Goal: Complete application form

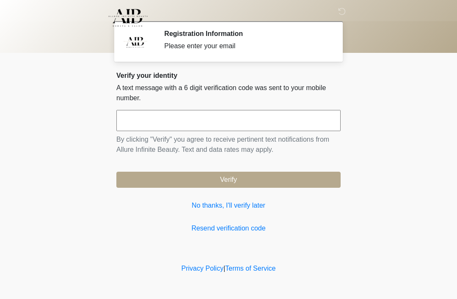
click at [248, 127] on input "text" at bounding box center [228, 120] width 224 height 21
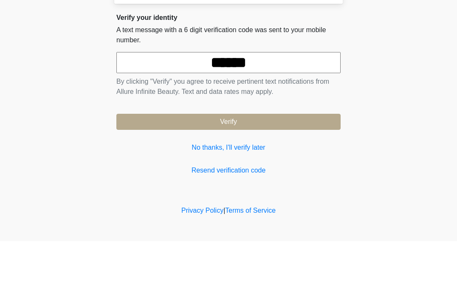
type input "******"
click at [285, 172] on button "Verify" at bounding box center [228, 180] width 224 height 16
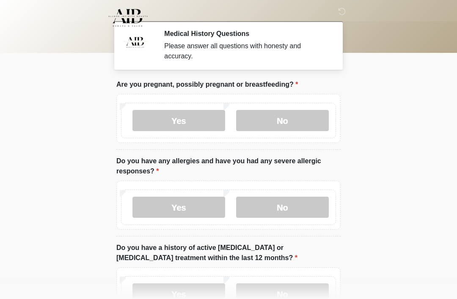
click at [288, 121] on label "No" at bounding box center [282, 120] width 93 height 21
click at [289, 206] on label "No" at bounding box center [282, 207] width 93 height 21
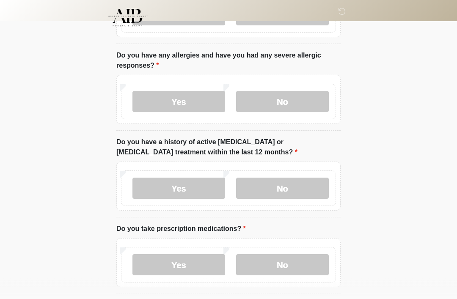
scroll to position [112, 0]
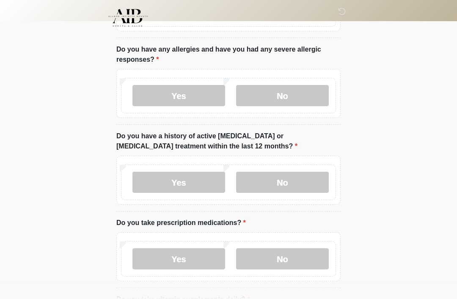
click at [283, 182] on label "No" at bounding box center [282, 182] width 93 height 21
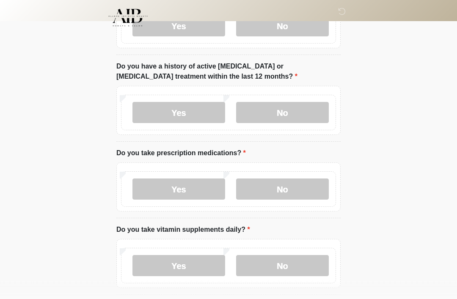
scroll to position [182, 0]
click at [191, 189] on label "Yes" at bounding box center [178, 189] width 93 height 21
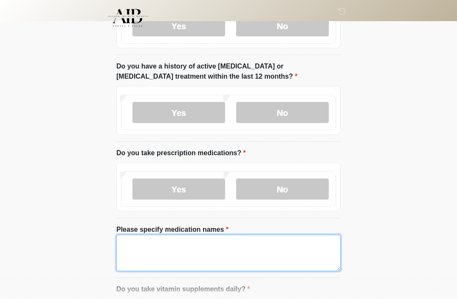
click at [194, 249] on textarea "Please specify medication names" at bounding box center [228, 253] width 224 height 36
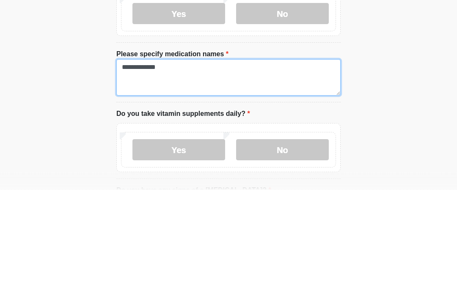
scroll to position [248, 0]
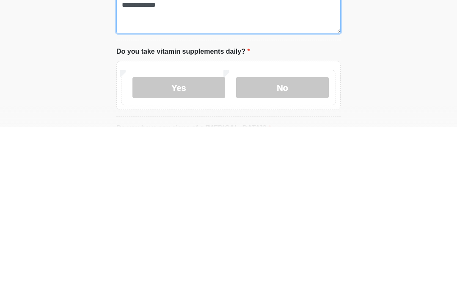
type textarea "**********"
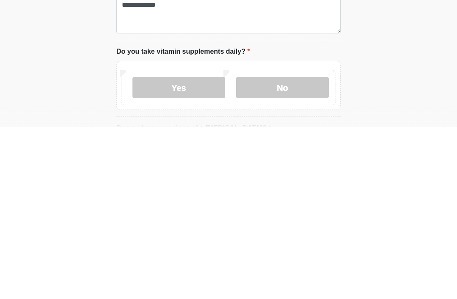
click at [191, 249] on label "Yes" at bounding box center [178, 259] width 93 height 21
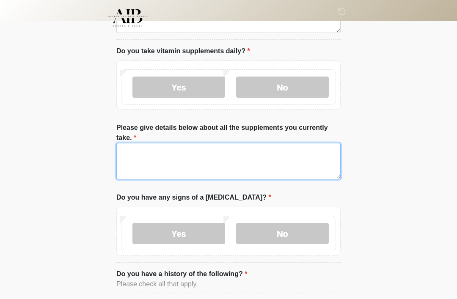
click at [205, 150] on textarea "Please give details below about all the supplements you currently take." at bounding box center [228, 161] width 224 height 36
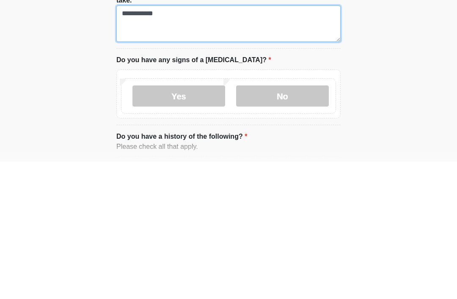
type textarea "**********"
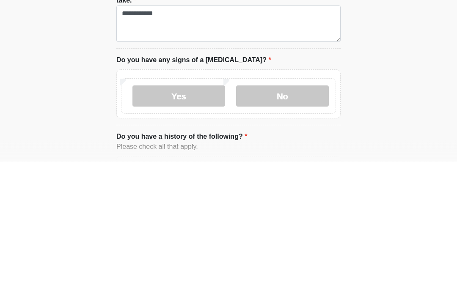
click at [295, 223] on label "No" at bounding box center [282, 233] width 93 height 21
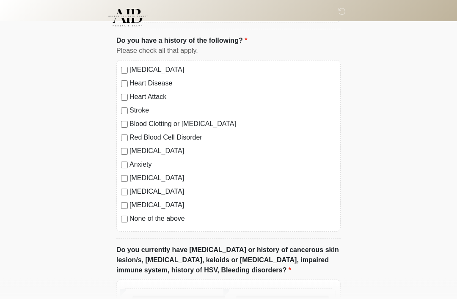
scroll to position [654, 0]
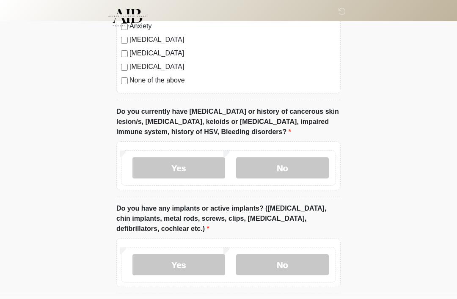
click at [289, 163] on label "No" at bounding box center [282, 168] width 93 height 21
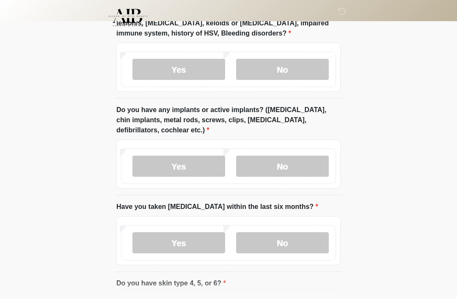
scroll to position [889, 0]
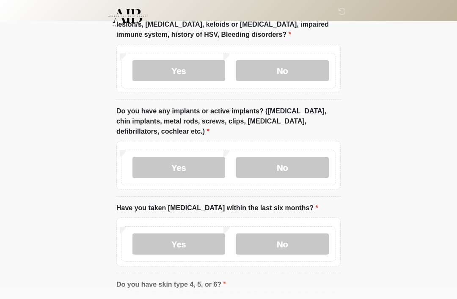
click at [191, 163] on label "Yes" at bounding box center [178, 167] width 93 height 21
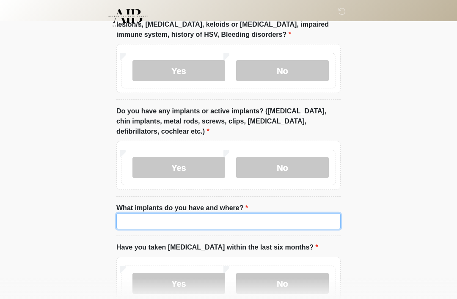
click at [199, 219] on input "What implants do you have and where?" at bounding box center [228, 221] width 224 height 16
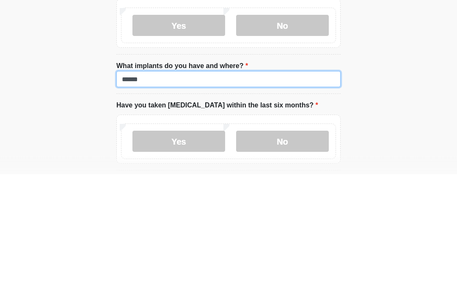
scroll to position [931, 0]
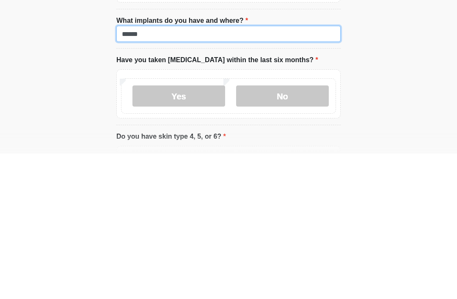
type input "******"
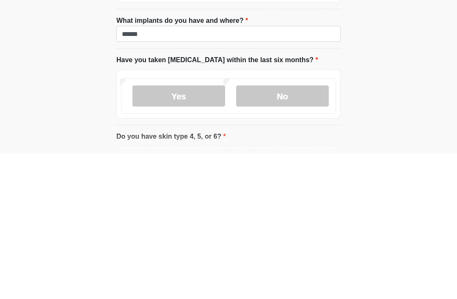
click at [284, 231] on label "No" at bounding box center [282, 241] width 93 height 21
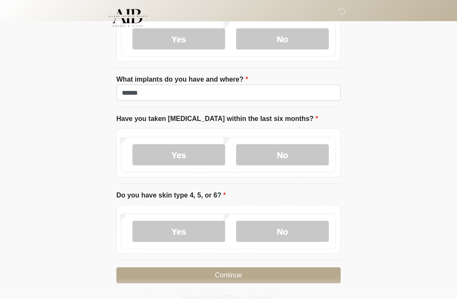
click at [291, 230] on label "No" at bounding box center [282, 231] width 93 height 21
click at [290, 269] on button "Continue" at bounding box center [228, 275] width 224 height 16
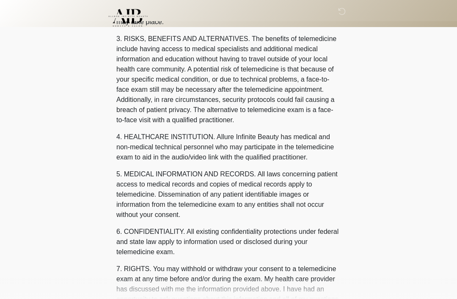
scroll to position [0, 0]
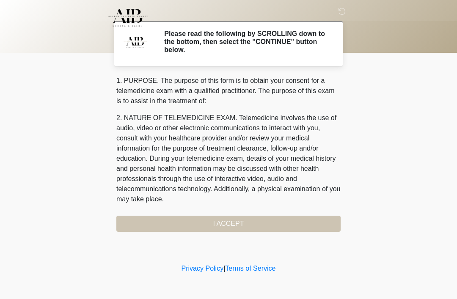
click at [271, 221] on div "1. PURPOSE. The purpose of this form is to obtain your consent for a telemedici…" at bounding box center [228, 154] width 224 height 156
click at [236, 223] on div "1. PURPOSE. The purpose of this form is to obtain your consent for a telemedici…" at bounding box center [228, 154] width 224 height 156
click at [225, 228] on div "1. PURPOSE. The purpose of this form is to obtain your consent for a telemedici…" at bounding box center [228, 154] width 224 height 156
click at [229, 223] on div "1. PURPOSE. The purpose of this form is to obtain your consent for a telemedici…" at bounding box center [228, 154] width 224 height 156
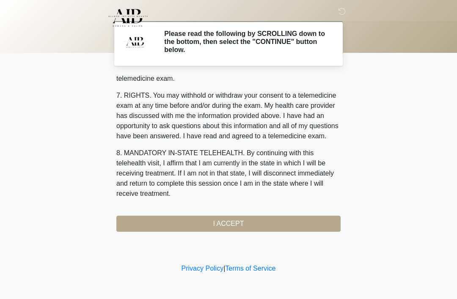
scroll to position [361, 0]
click at [231, 226] on button "I ACCEPT" at bounding box center [228, 224] width 224 height 16
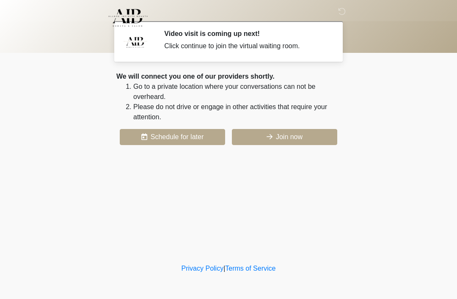
click at [310, 131] on button "Join now" at bounding box center [284, 137] width 105 height 16
